Goal: Check status

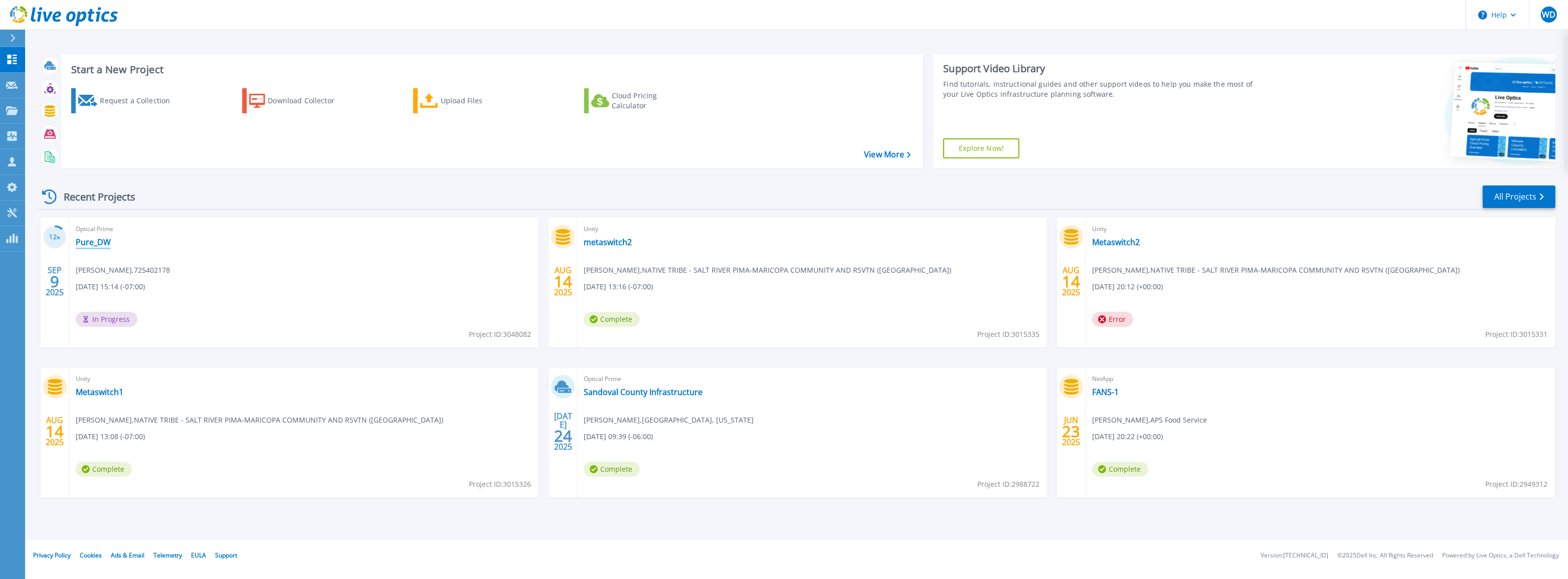
click at [99, 244] on link "Pure_DW" at bounding box center [93, 242] width 35 height 10
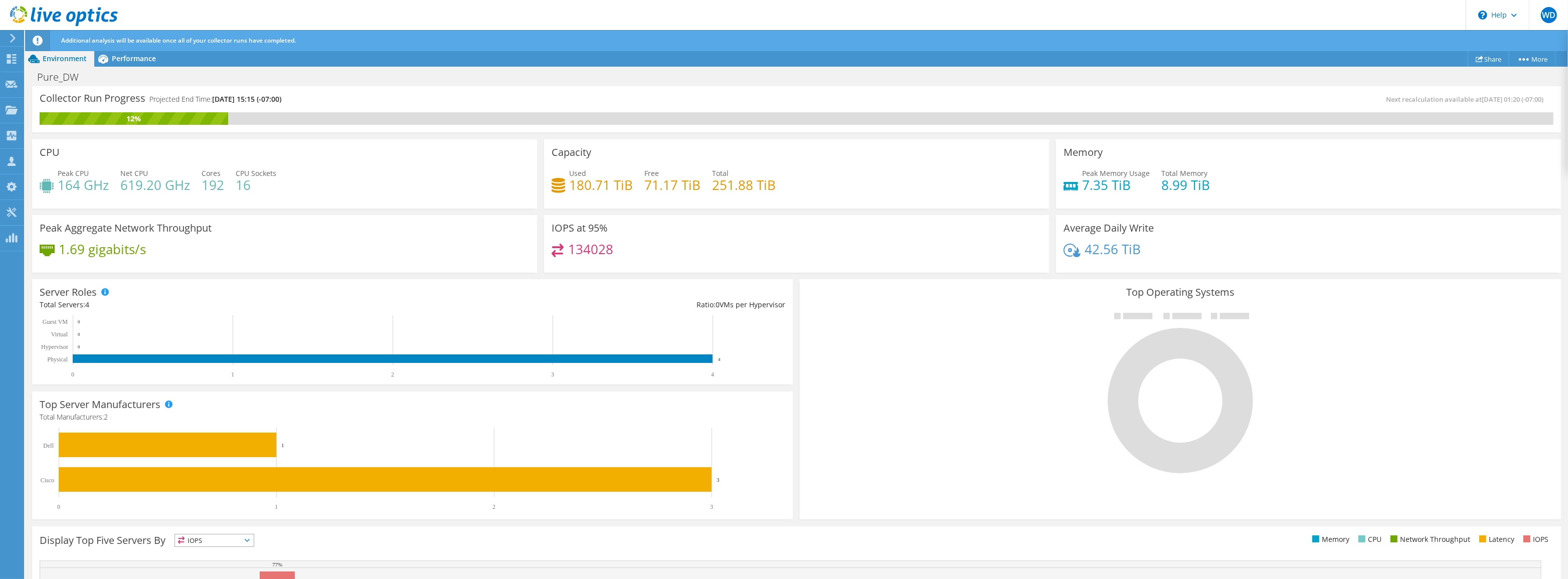
click at [128, 67] on div "Pure_DW Print" at bounding box center [796, 77] width 1543 height 19
click at [127, 63] on div "Performance" at bounding box center [129, 58] width 69 height 16
